Goal: Information Seeking & Learning: Learn about a topic

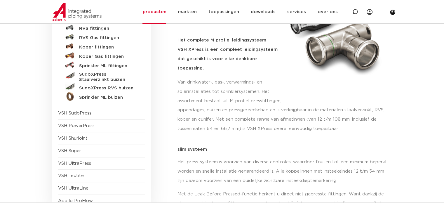
scroll to position [58, 0]
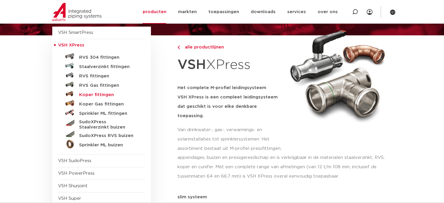
click at [85, 94] on h5 "Koper fittingen" at bounding box center [108, 94] width 58 height 5
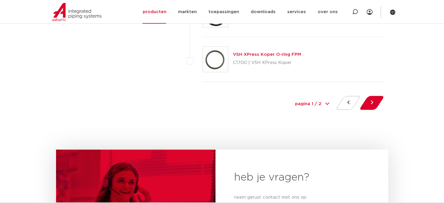
scroll to position [2745, 0]
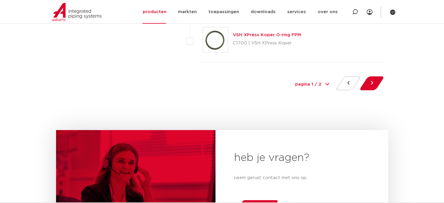
click at [362, 81] on div at bounding box center [372, 84] width 24 height 16
click at [368, 79] on button at bounding box center [372, 83] width 17 height 14
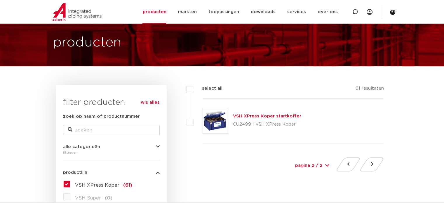
scroll to position [29, 0]
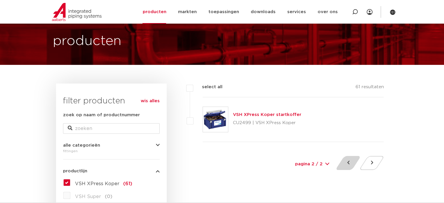
click at [346, 167] on button at bounding box center [348, 163] width 17 height 14
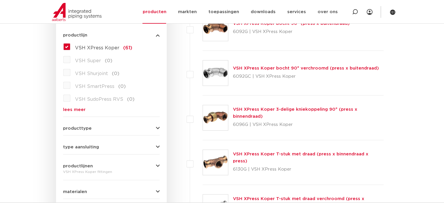
scroll to position [175, 0]
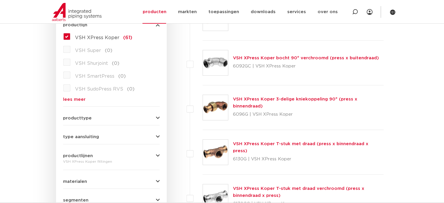
click at [156, 117] on icon "button" at bounding box center [158, 118] width 4 height 4
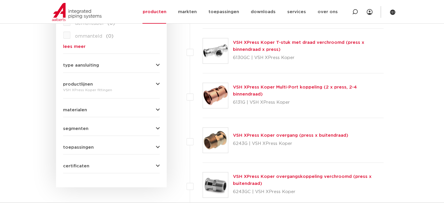
scroll to position [350, 0]
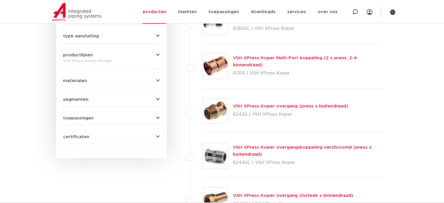
click at [97, 118] on button "toepassingen" at bounding box center [111, 118] width 97 height 4
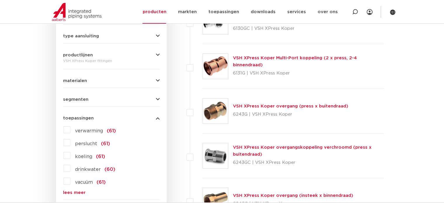
scroll to position [380, 0]
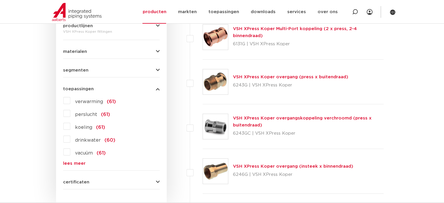
click at [70, 138] on label "drinkwater (60)" at bounding box center [92, 138] width 45 height 9
click at [0, 0] on input "drinkwater (60)" at bounding box center [0, 0] width 0 height 0
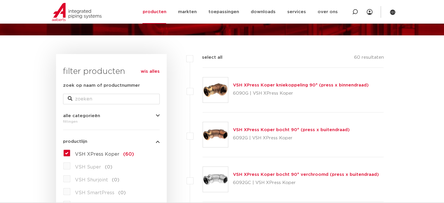
scroll to position [58, 0]
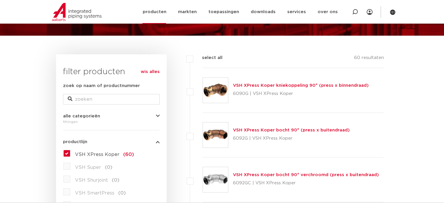
click at [157, 13] on link "producten" at bounding box center [155, 12] width 24 height 24
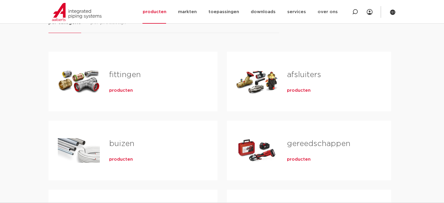
scroll to position [88, 0]
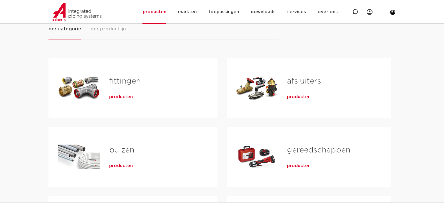
click at [301, 81] on link "afsluiters" at bounding box center [304, 81] width 34 height 8
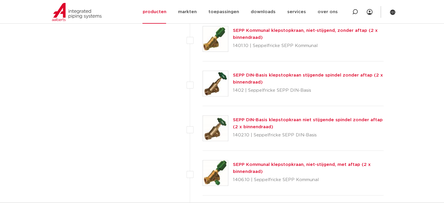
scroll to position [263, 0]
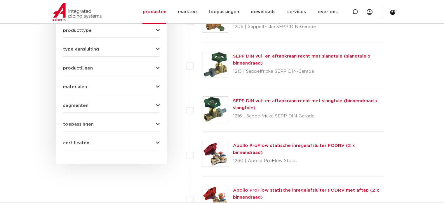
click at [83, 122] on span "toepassingen" at bounding box center [78, 124] width 31 height 4
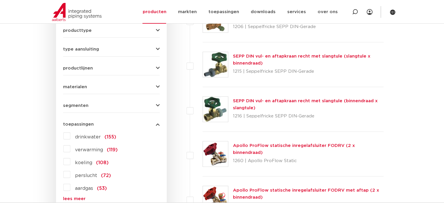
click at [70, 135] on label "drinkwater (155)" at bounding box center [93, 135] width 46 height 9
click at [0, 0] on input "drinkwater (155)" at bounding box center [0, 0] width 0 height 0
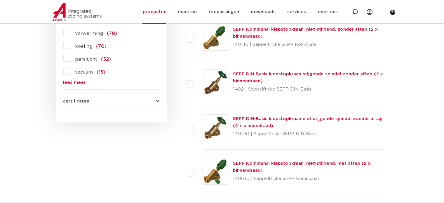
scroll to position [380, 0]
click at [157, 99] on icon "button" at bounding box center [158, 100] width 4 height 4
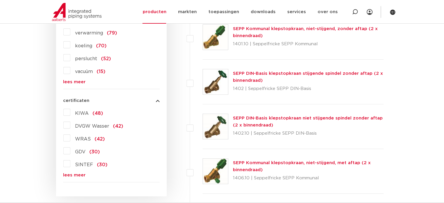
click at [70, 112] on label "KIWA (48)" at bounding box center [86, 111] width 33 height 9
click at [0, 0] on input "KIWA (48)" at bounding box center [0, 0] width 0 height 0
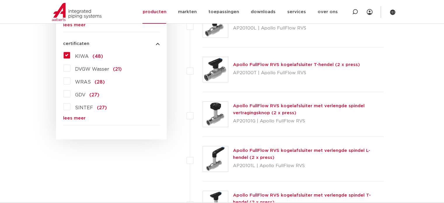
scroll to position [409, 0]
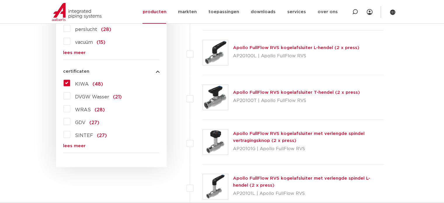
click at [70, 92] on label "DVGW Wasser (21)" at bounding box center [95, 95] width 51 height 9
click at [0, 0] on input "DVGW Wasser (21)" at bounding box center [0, 0] width 0 height 0
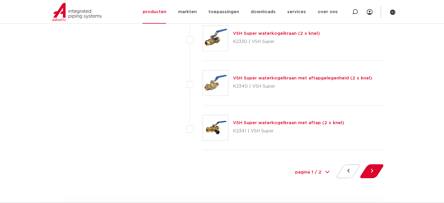
scroll to position [2658, 0]
click at [367, 165] on button at bounding box center [372, 171] width 17 height 14
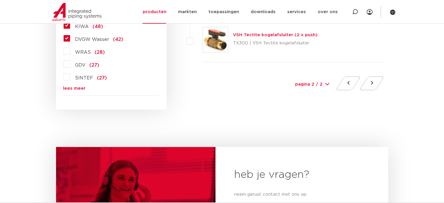
scroll to position [467, 0]
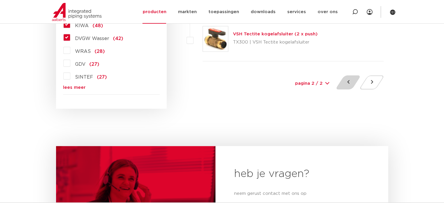
click at [349, 83] on button at bounding box center [348, 82] width 17 height 14
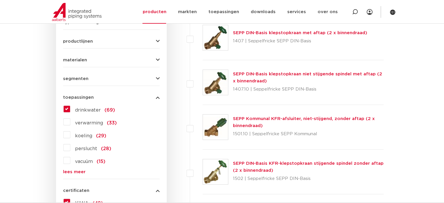
scroll to position [292, 0]
